Goal: Information Seeking & Learning: Learn about a topic

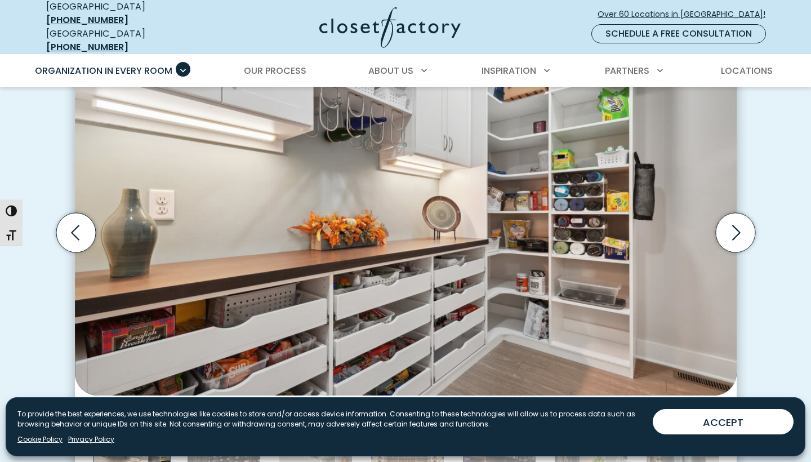
scroll to position [357, 0]
click at [737, 220] on icon "Next slide" at bounding box center [734, 231] width 39 height 39
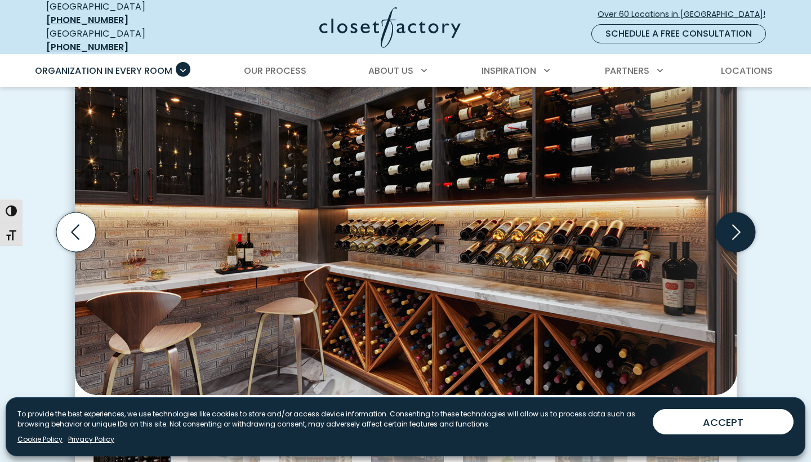
click at [737, 220] on icon "Next slide" at bounding box center [734, 231] width 39 height 39
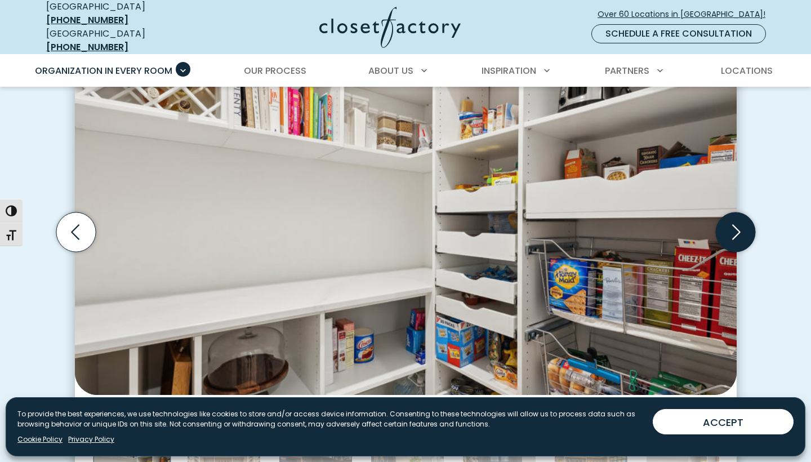
click at [737, 220] on icon "Next slide" at bounding box center [734, 231] width 39 height 39
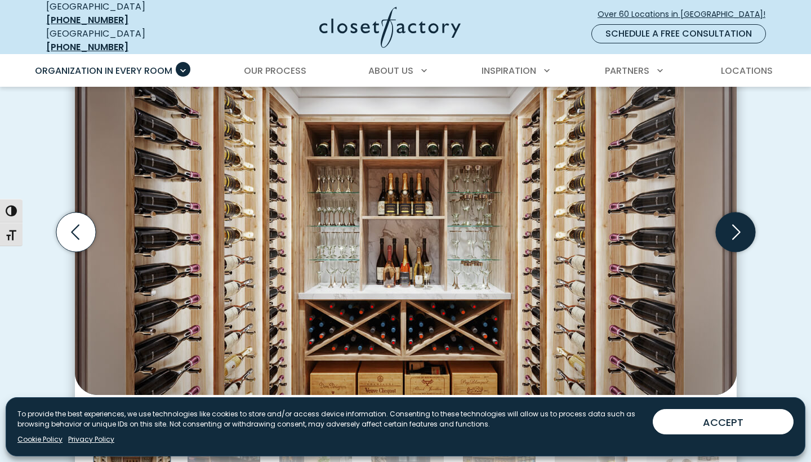
click at [737, 220] on icon "Next slide" at bounding box center [734, 231] width 39 height 39
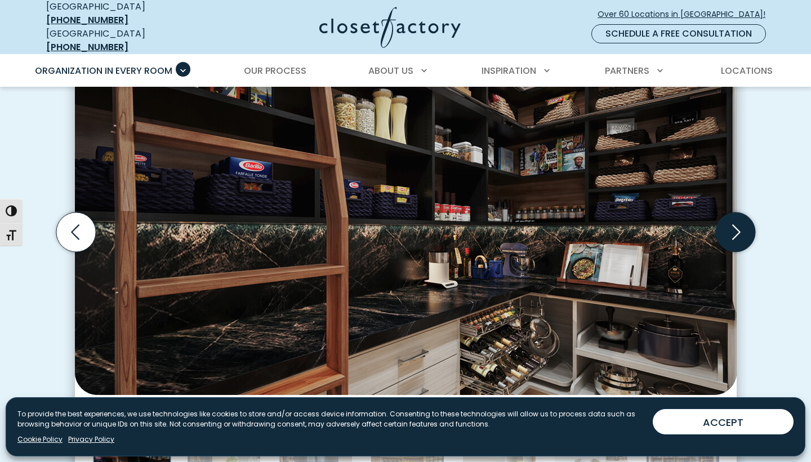
click at [737, 220] on icon "Next slide" at bounding box center [734, 231] width 39 height 39
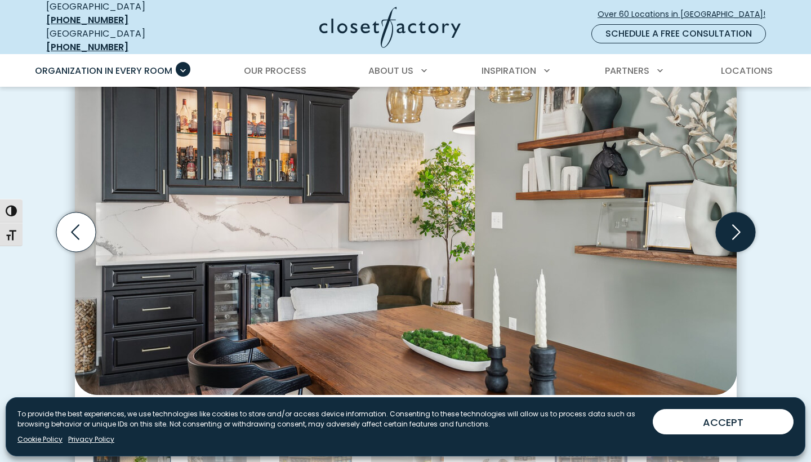
click at [737, 220] on icon "Next slide" at bounding box center [734, 231] width 39 height 39
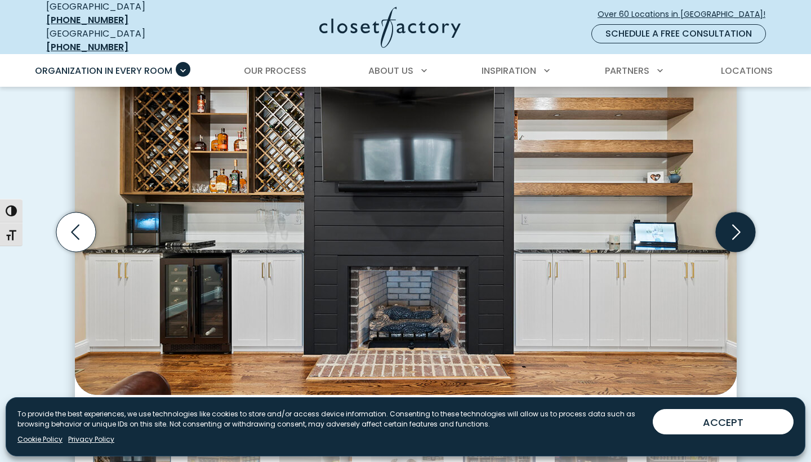
click at [737, 220] on icon "Next slide" at bounding box center [734, 231] width 39 height 39
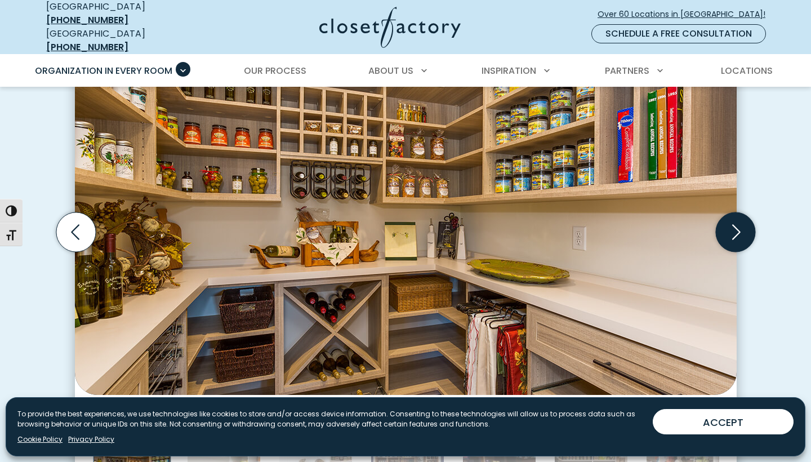
click at [737, 220] on icon "Next slide" at bounding box center [734, 231] width 39 height 39
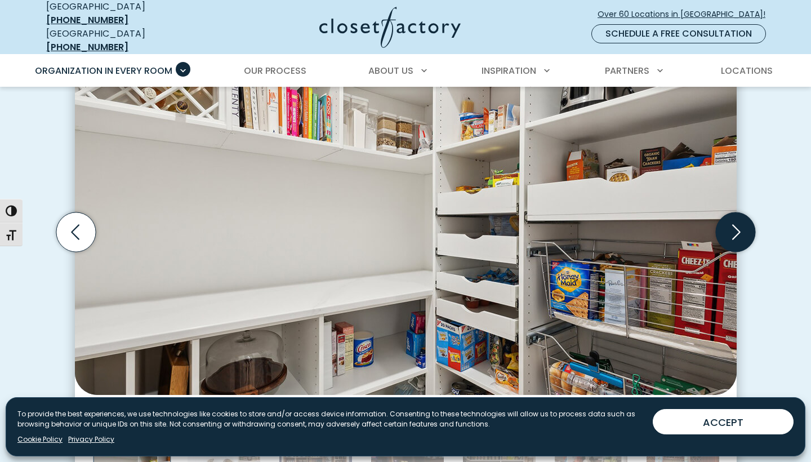
click at [737, 220] on icon "Next slide" at bounding box center [734, 231] width 39 height 39
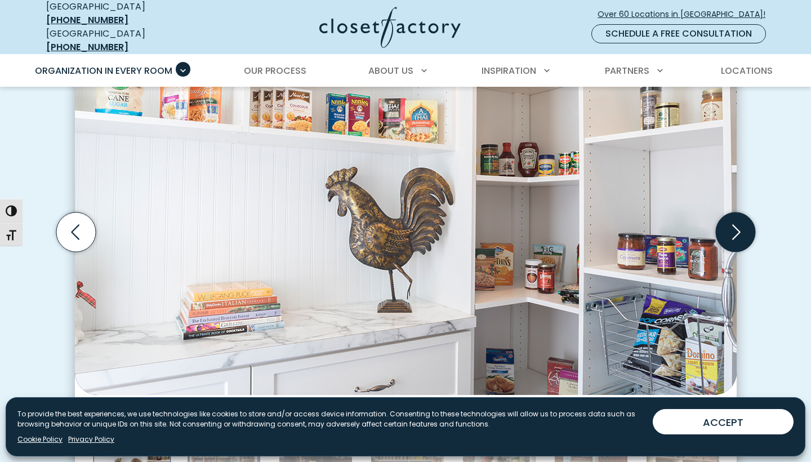
click at [737, 220] on icon "Next slide" at bounding box center [734, 231] width 39 height 39
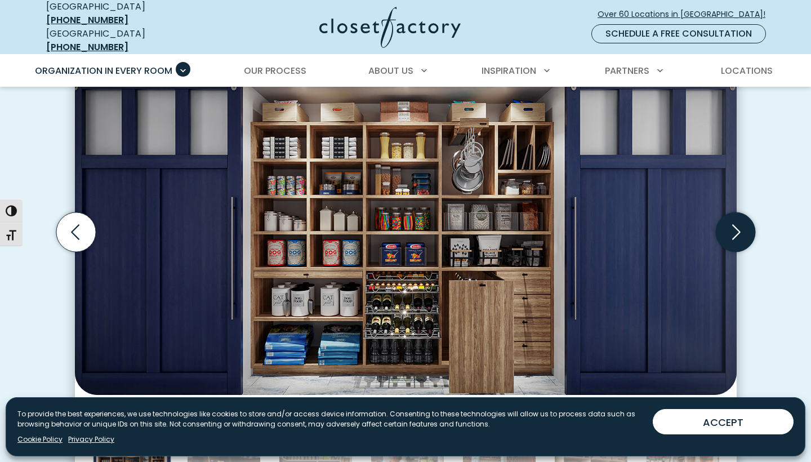
click at [737, 220] on icon "Next slide" at bounding box center [734, 231] width 39 height 39
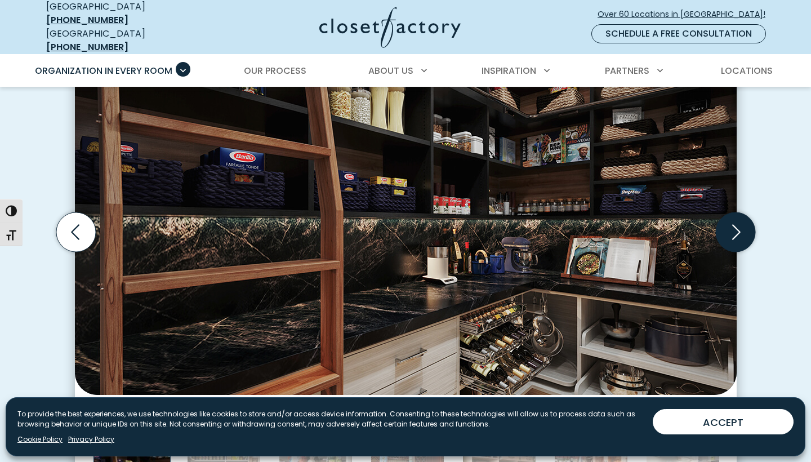
click at [737, 220] on icon "Next slide" at bounding box center [734, 231] width 39 height 39
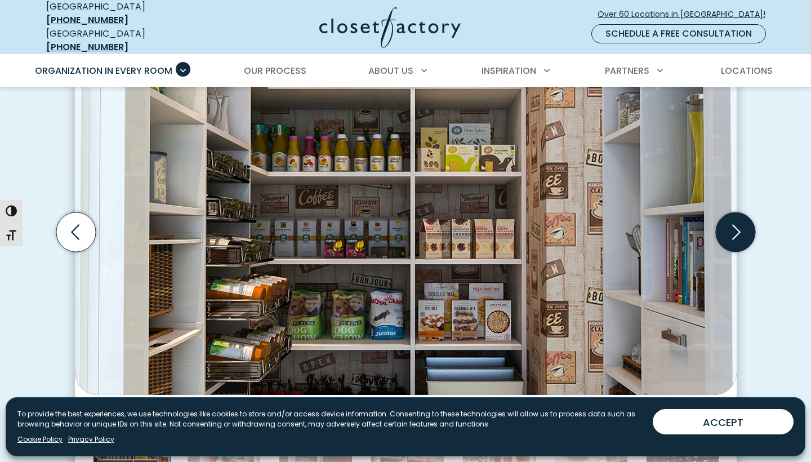
click at [737, 220] on icon "Next slide" at bounding box center [734, 231] width 39 height 39
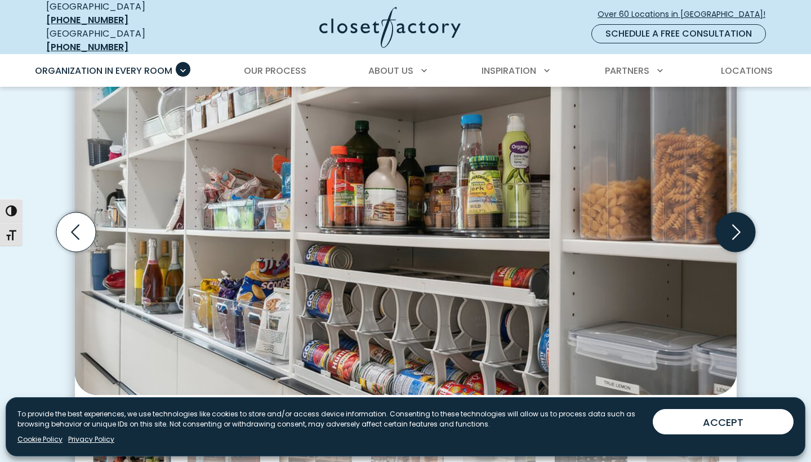
click at [737, 220] on icon "Next slide" at bounding box center [734, 231] width 39 height 39
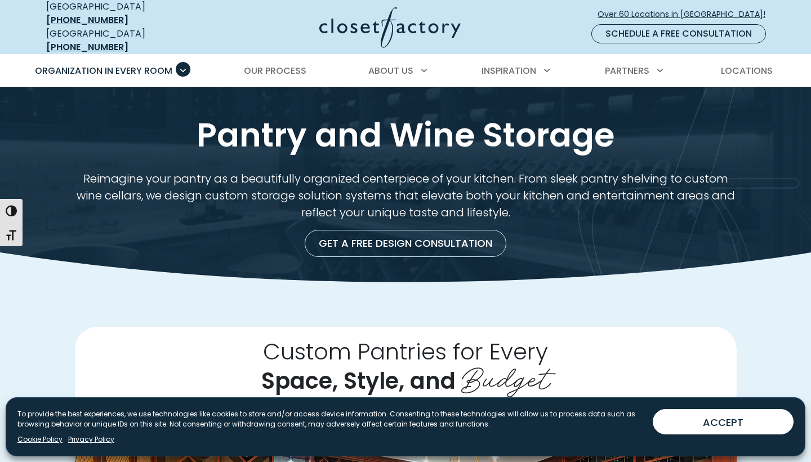
scroll to position [0, 0]
